Goal: Navigation & Orientation: Find specific page/section

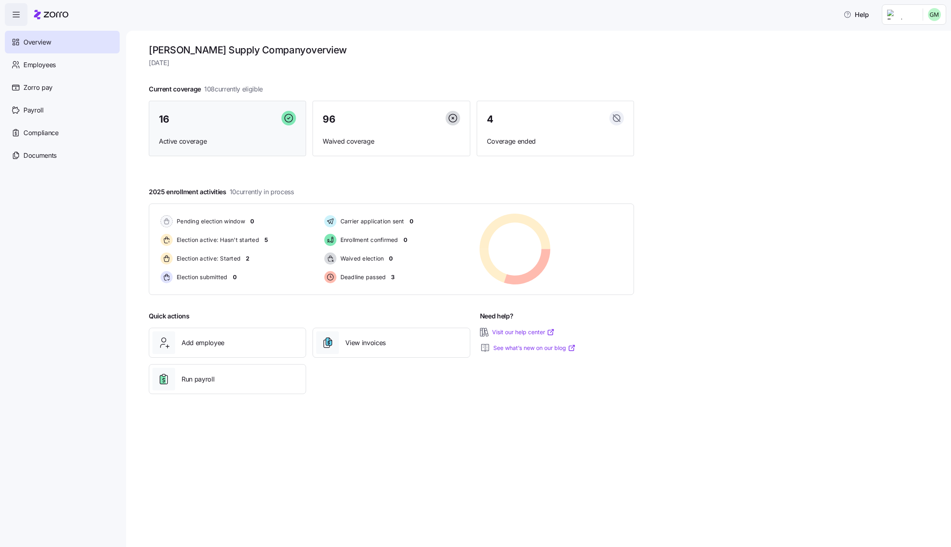
click at [220, 125] on div "16" at bounding box center [227, 119] width 137 height 17
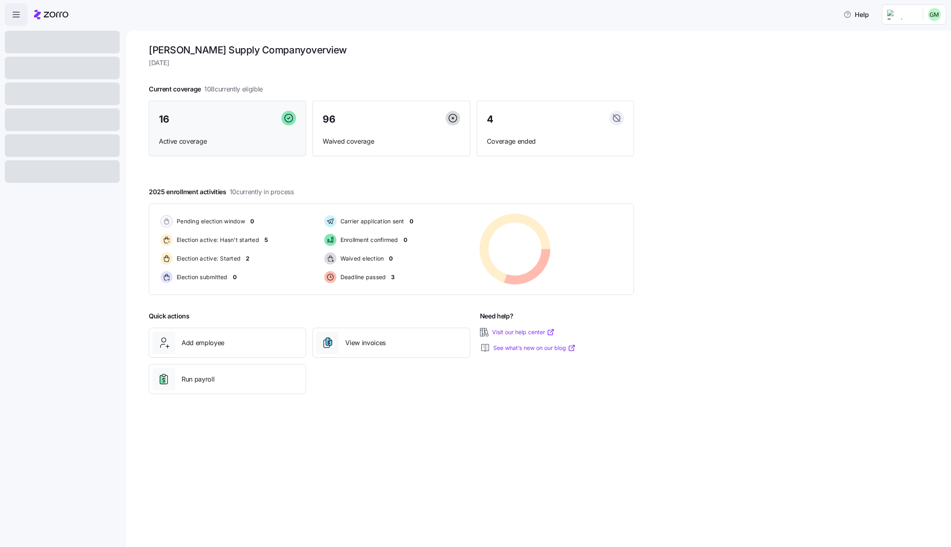
drag, startPoint x: 147, startPoint y: 122, endPoint x: 156, endPoint y: 125, distance: 9.5
click at [147, 122] on div "McDaniel Supply Company overview Monday, August 18 Current coverage 108 current…" at bounding box center [538, 289] width 825 height 516
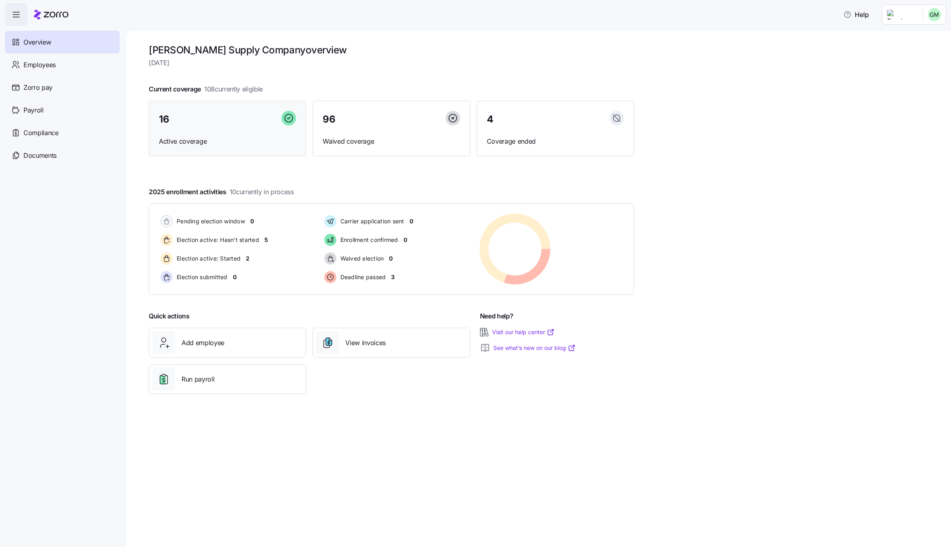
click at [164, 126] on div "16" at bounding box center [227, 119] width 137 height 17
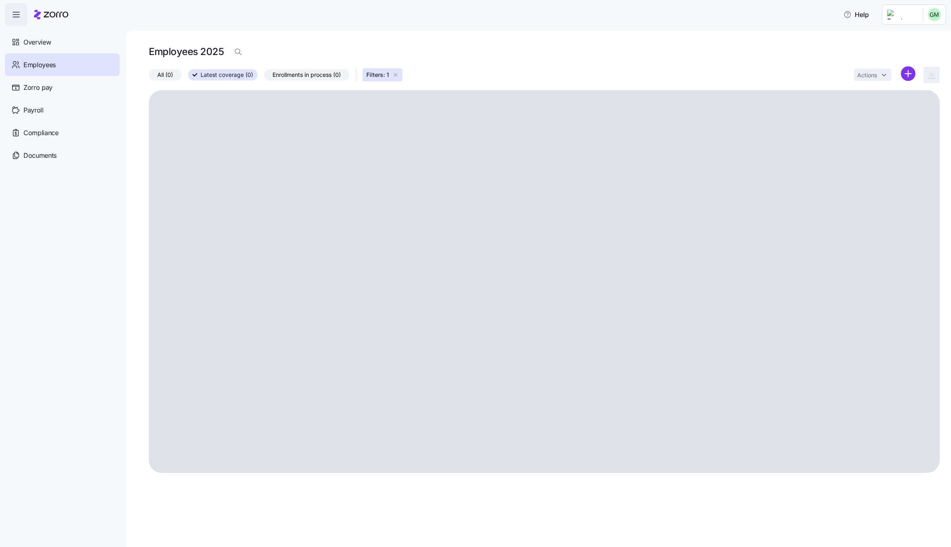
click at [916, 70] on div "Actions" at bounding box center [897, 74] width 86 height 17
click at [911, 72] on html "Help Overview Employees Zorro pay Payroll Compliance Documents Employees 2025 A…" at bounding box center [475, 271] width 951 height 542
click at [796, 47] on html "Help Overview Employees Zorro pay Payroll Compliance Documents Employees 2025 A…" at bounding box center [475, 271] width 951 height 542
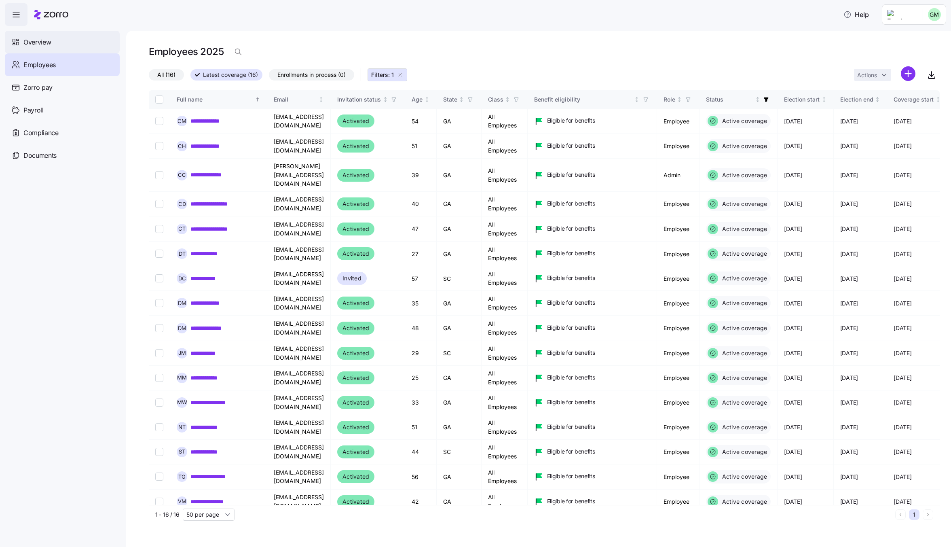
click at [41, 36] on div "Overview" at bounding box center [62, 42] width 115 height 23
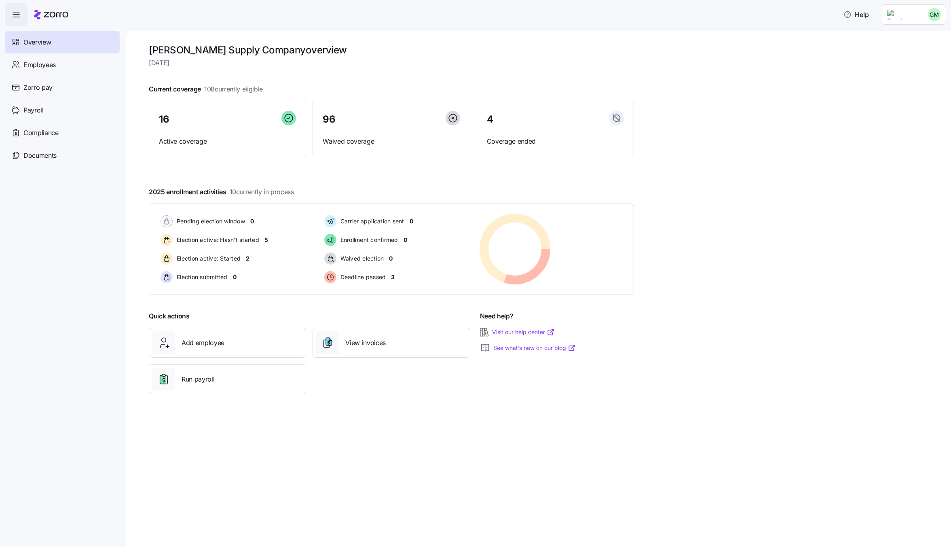
click at [908, 15] on html "Help Overview Employees Zorro pay Payroll Compliance Documents McDaniel Supply …" at bounding box center [475, 271] width 951 height 542
click at [785, 77] on html "Help Overview Employees Zorro pay Payroll Compliance Documents McDaniel Supply …" at bounding box center [475, 271] width 951 height 542
